Goal: Task Accomplishment & Management: Understand process/instructions

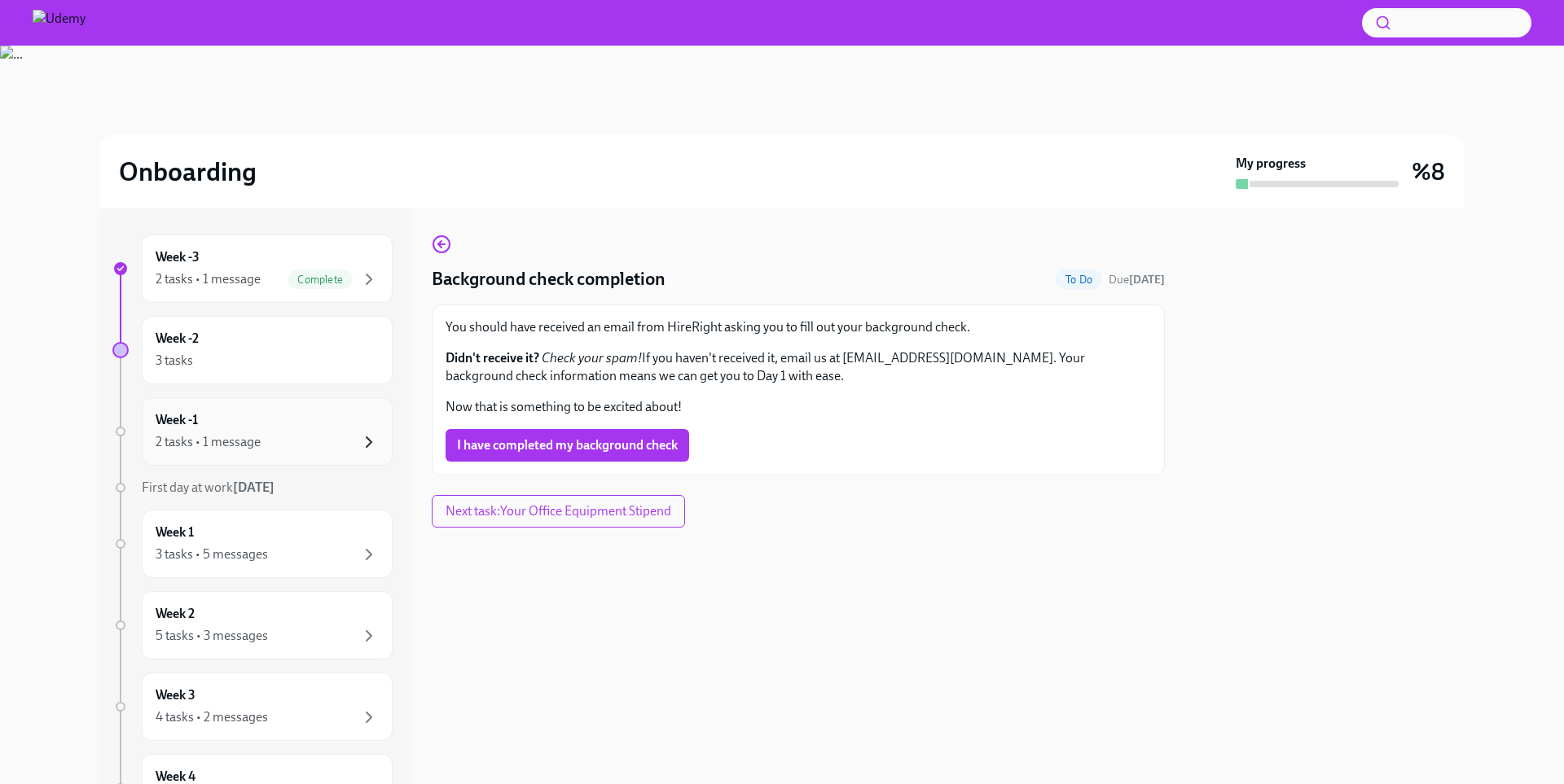
click at [365, 433] on icon "button" at bounding box center [369, 442] width 20 height 20
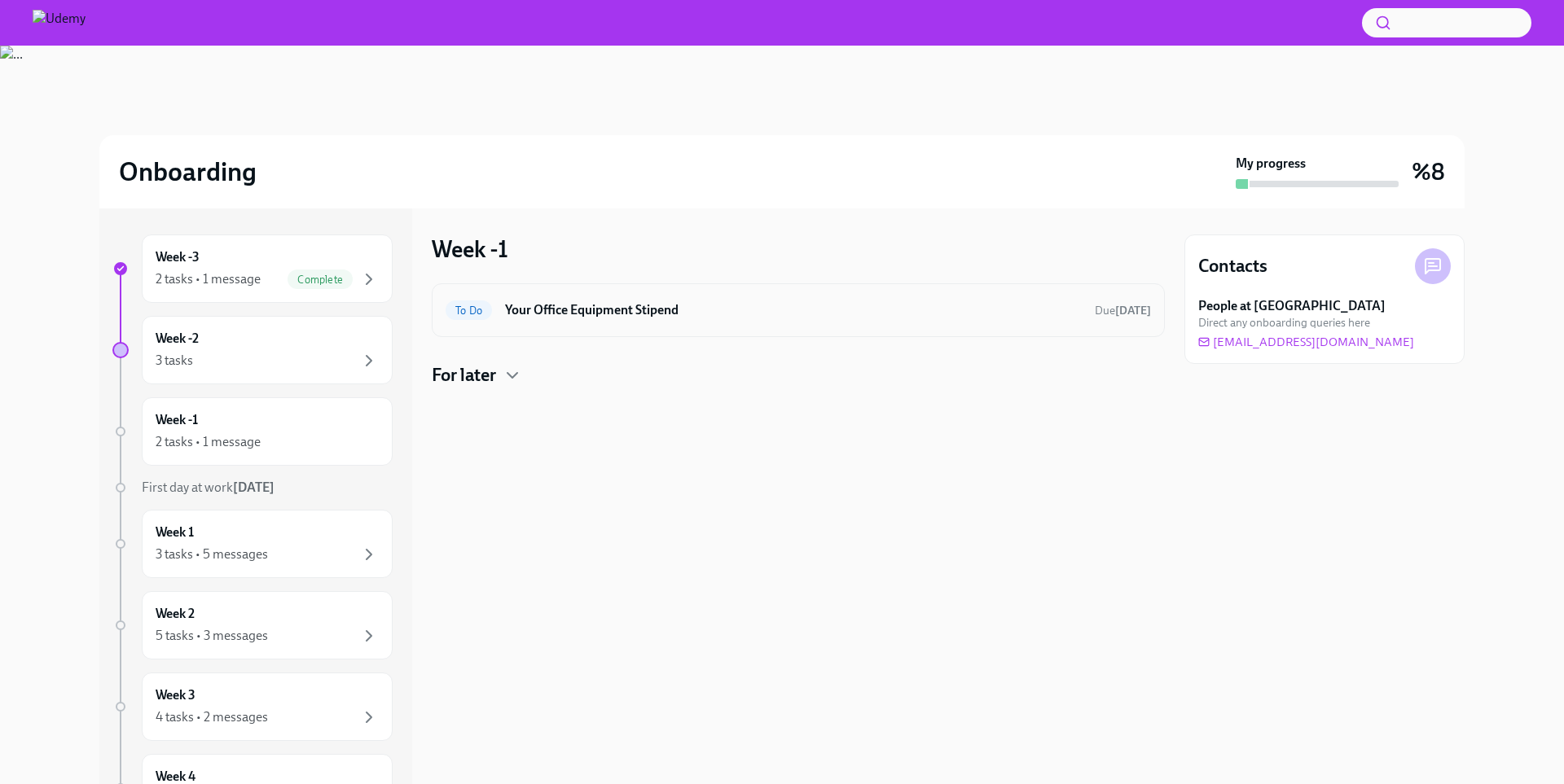
click at [588, 317] on h6 "Your Office Equipment Stipend" at bounding box center [794, 310] width 577 height 18
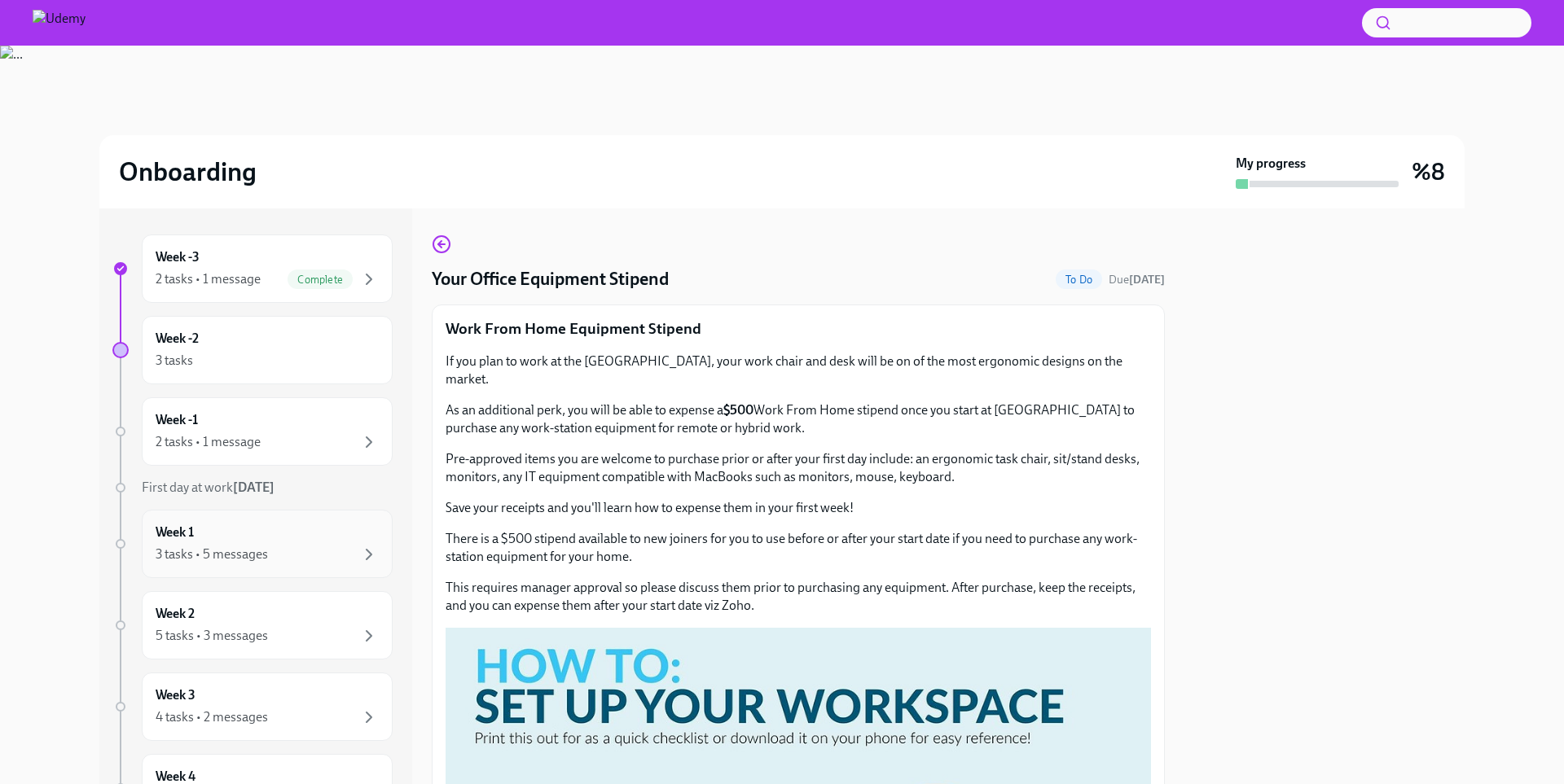
click at [337, 556] on div "3 tasks • 5 messages" at bounding box center [267, 554] width 223 height 20
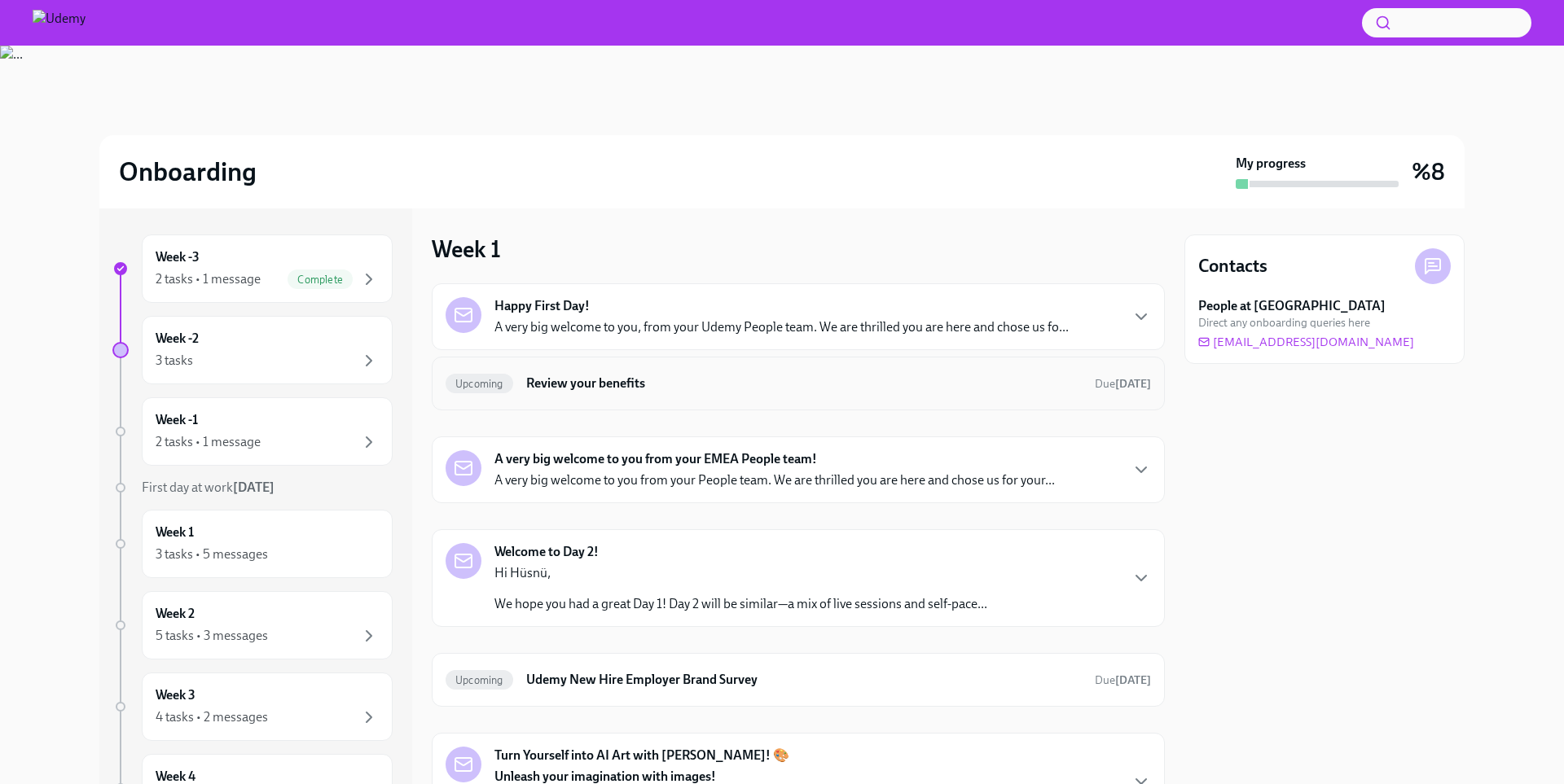
click at [735, 382] on h6 "Review your benefits" at bounding box center [804, 383] width 556 height 18
